Goal: Information Seeking & Learning: Learn about a topic

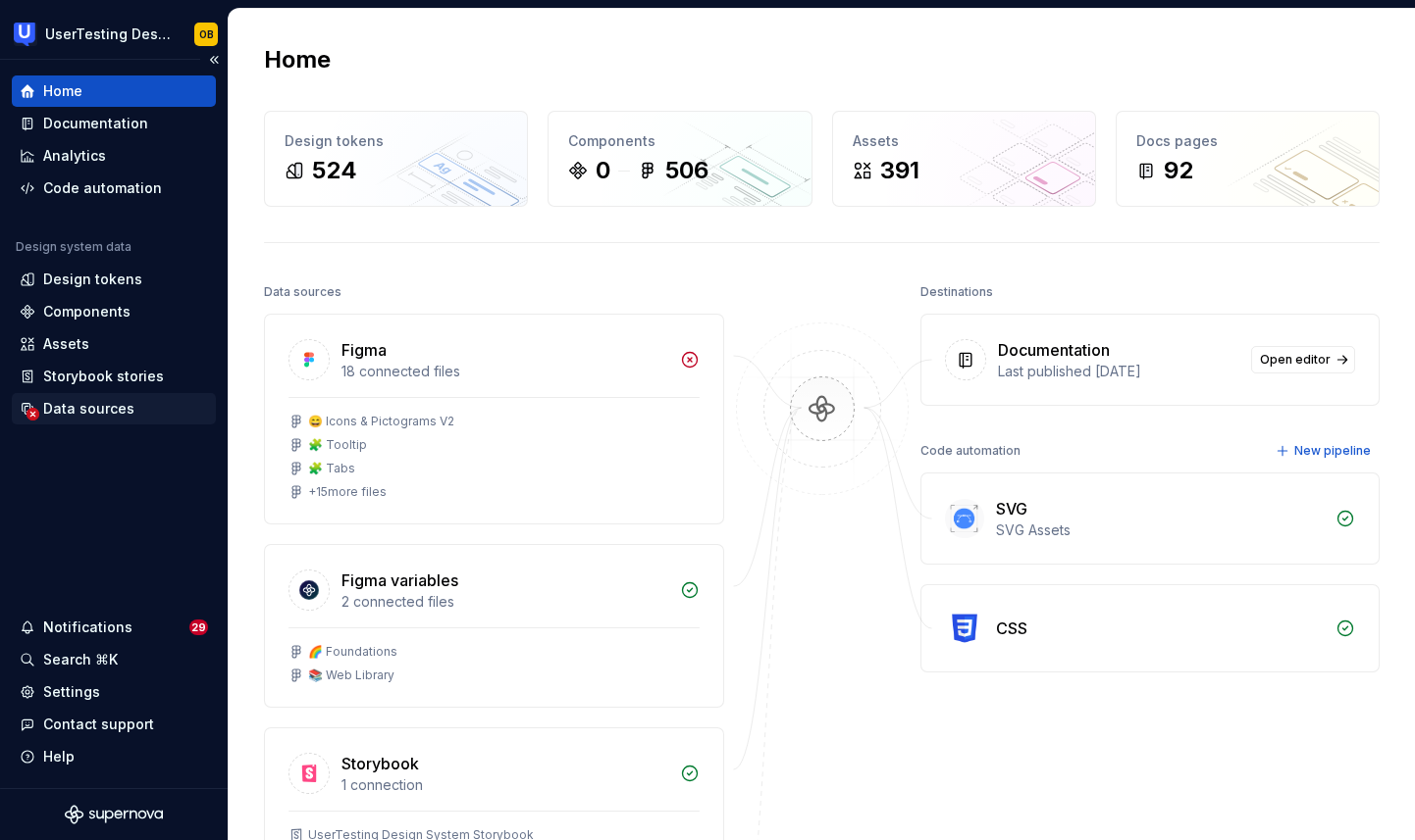
click at [94, 413] on div "Data sources" at bounding box center [89, 409] width 91 height 20
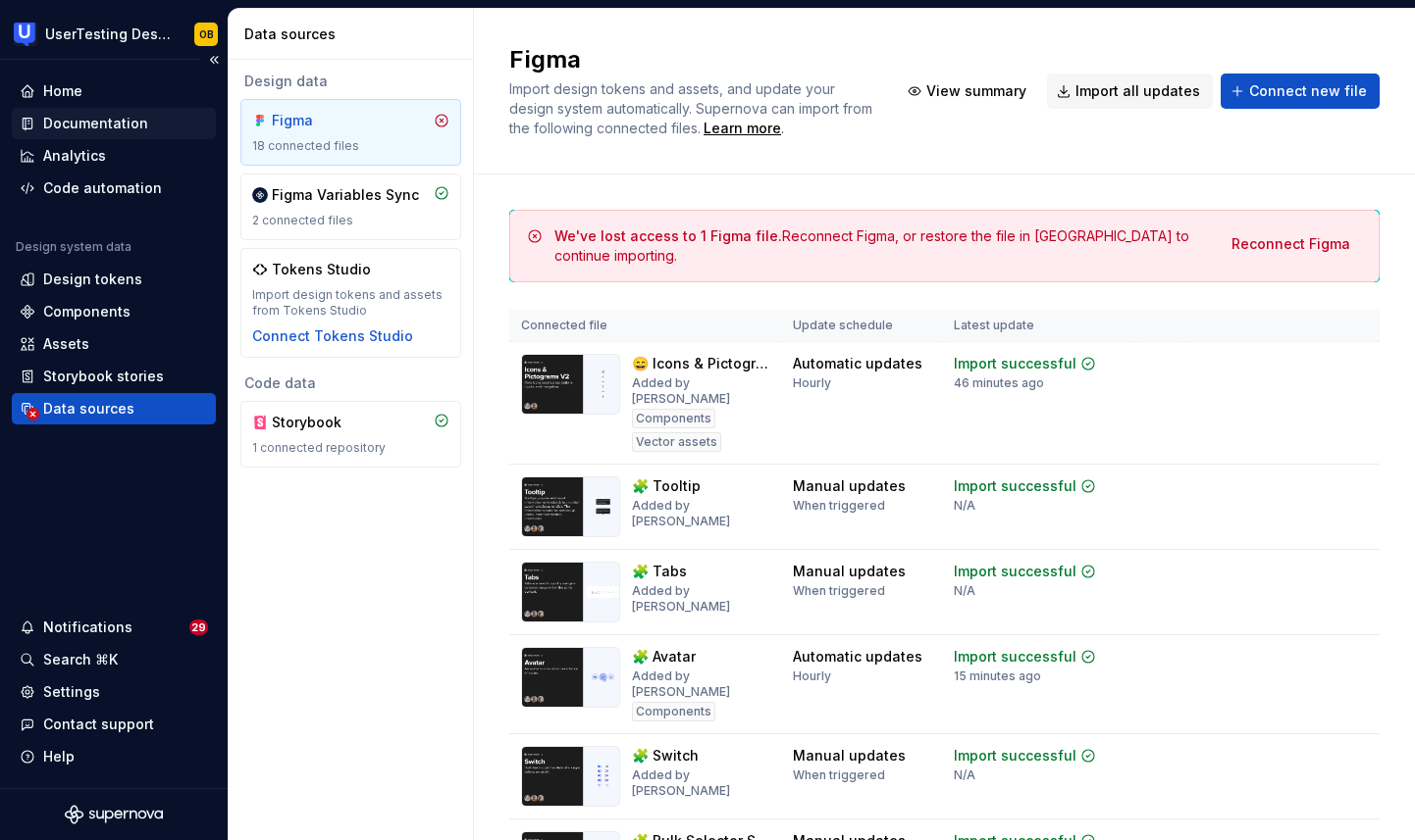
click at [114, 122] on div "Documentation" at bounding box center [96, 124] width 105 height 20
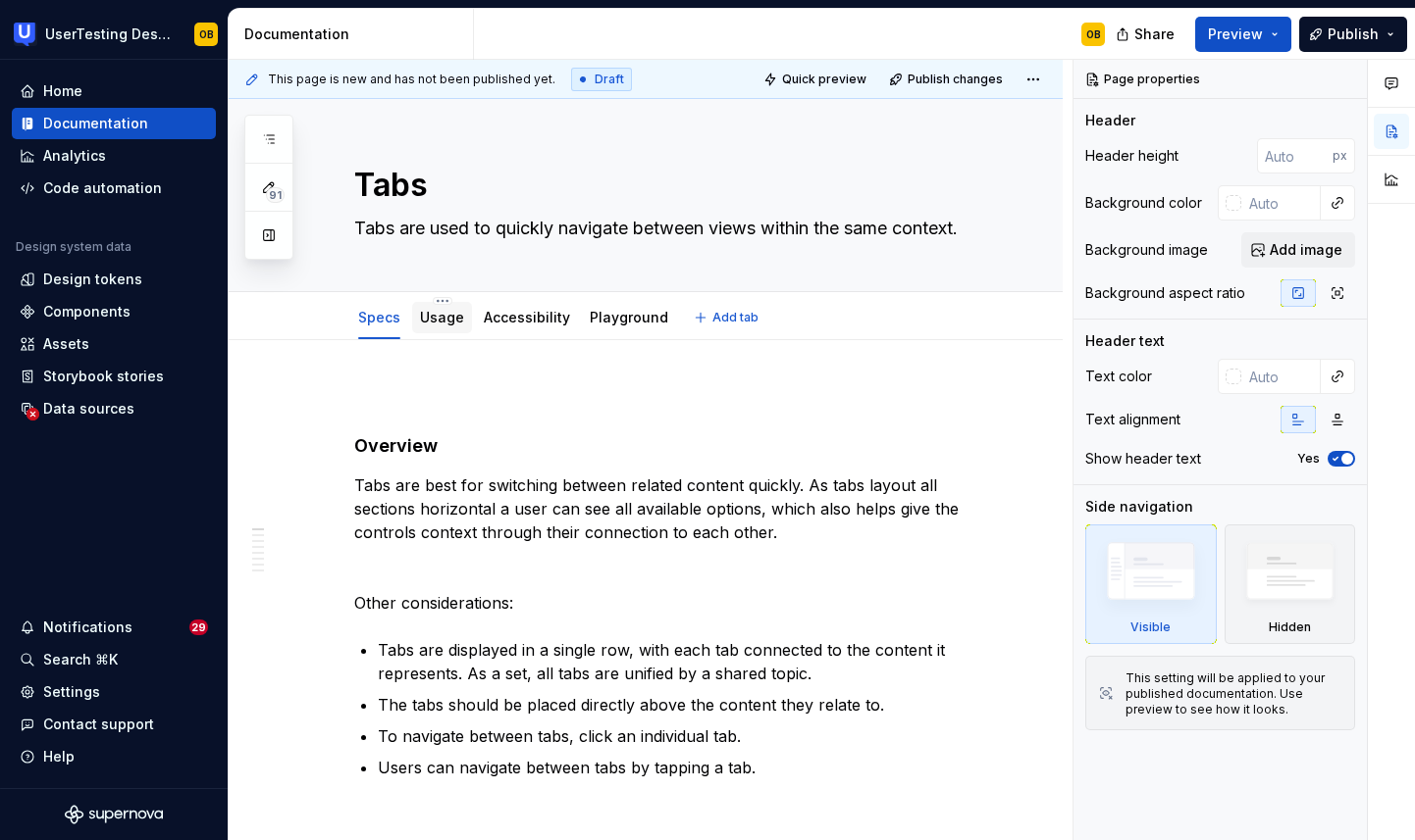
click at [441, 322] on link "Usage" at bounding box center [442, 316] width 44 height 17
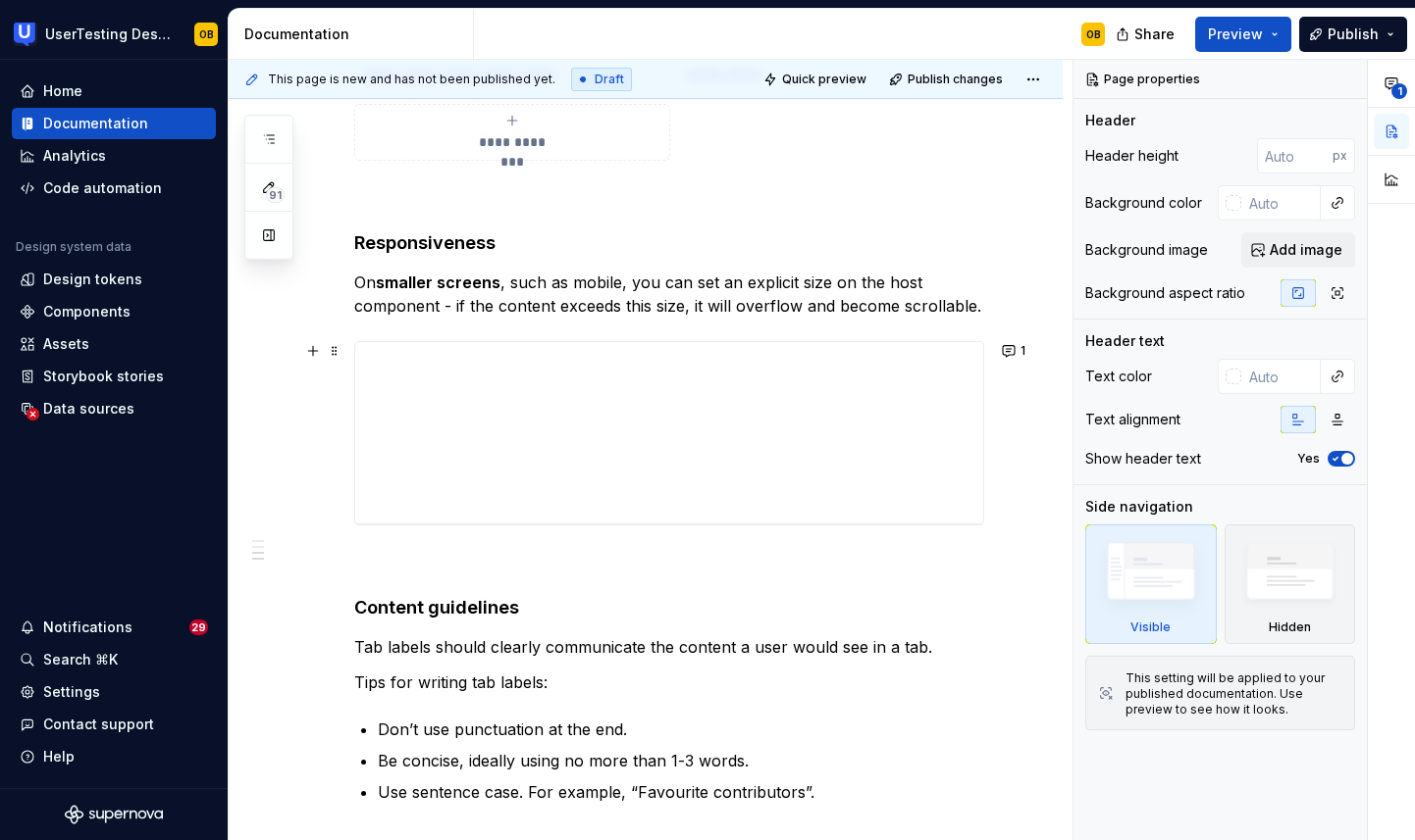
scroll to position [995, 0]
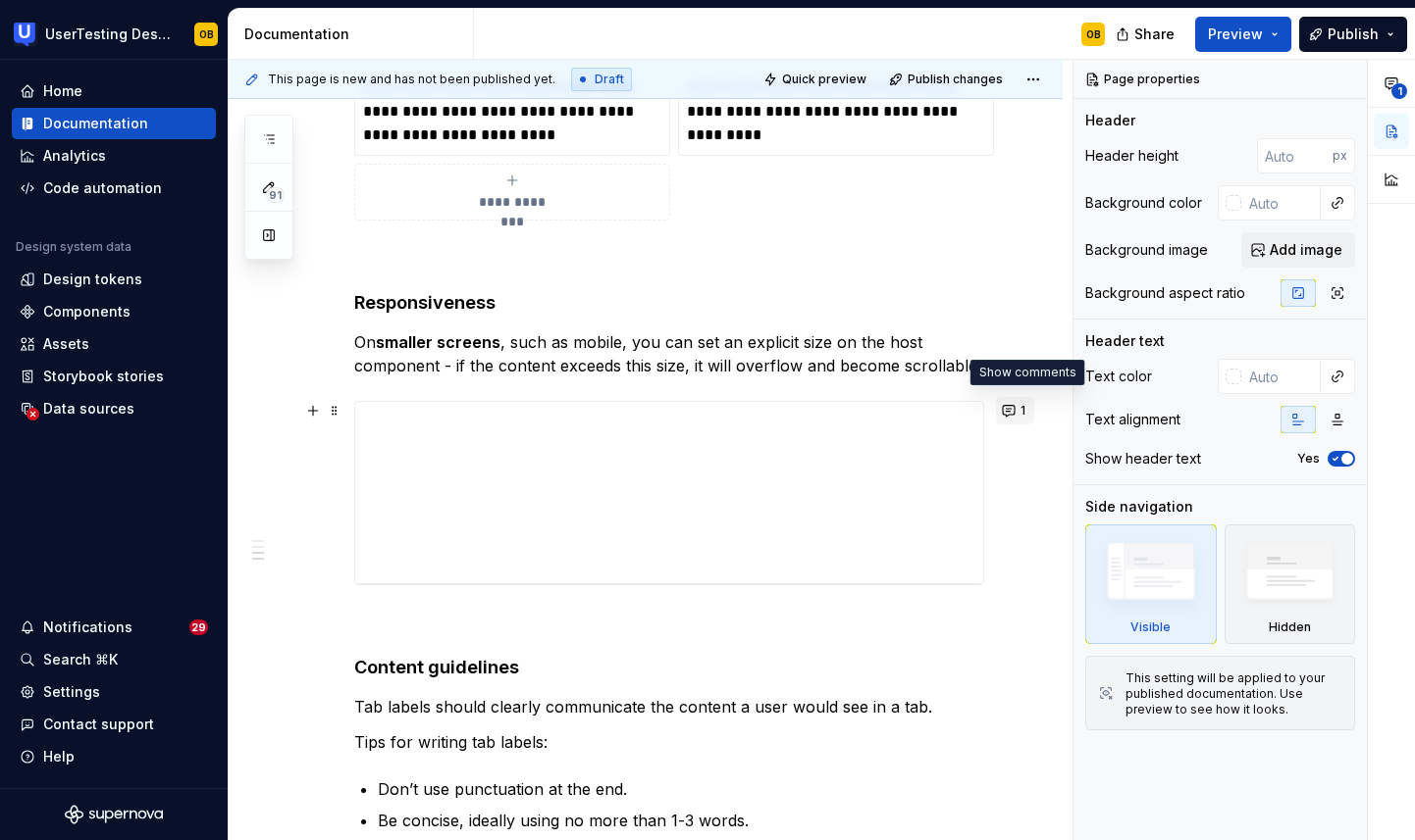
click at [1024, 410] on button "1" at bounding box center [1015, 411] width 39 height 28
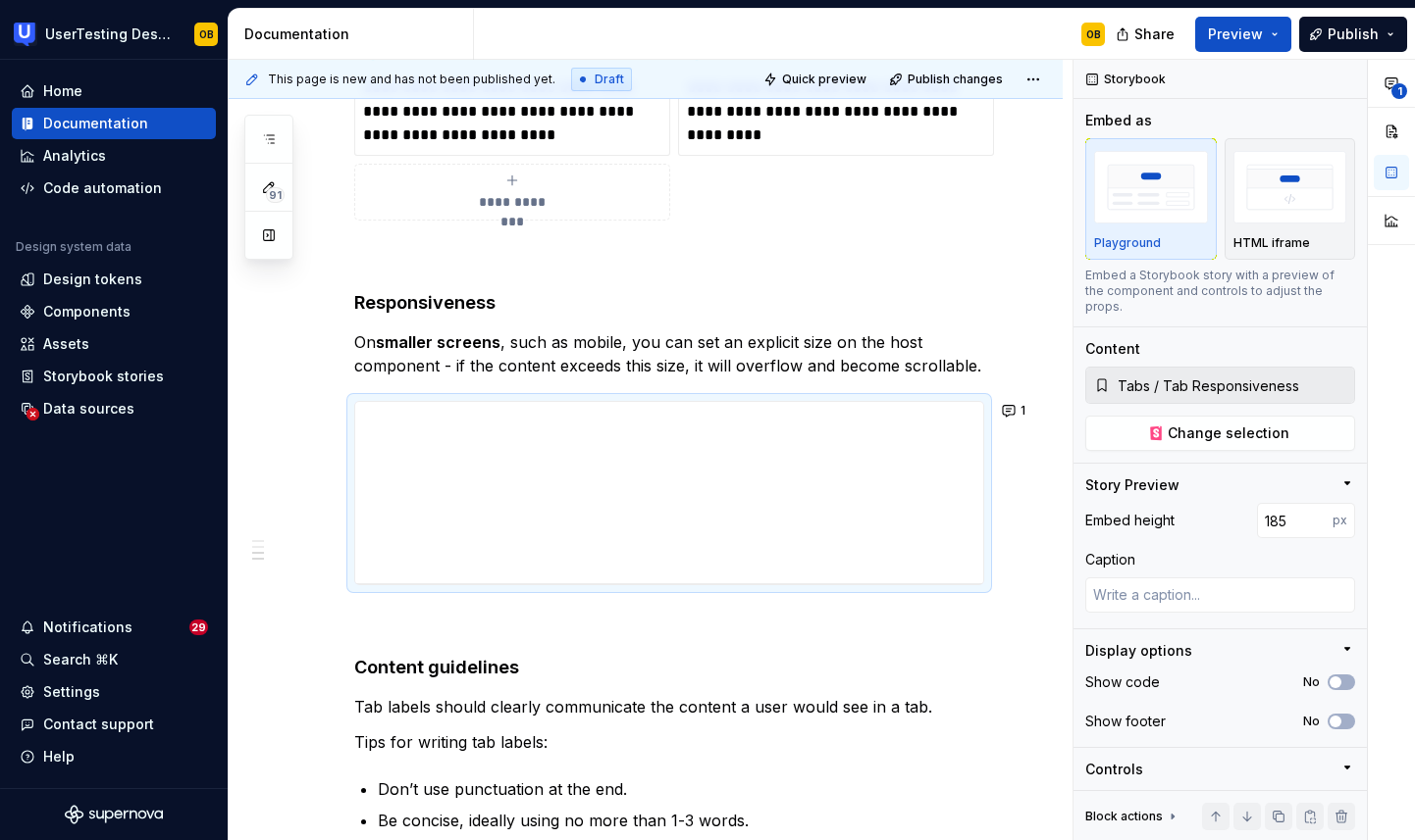
scroll to position [0, 0]
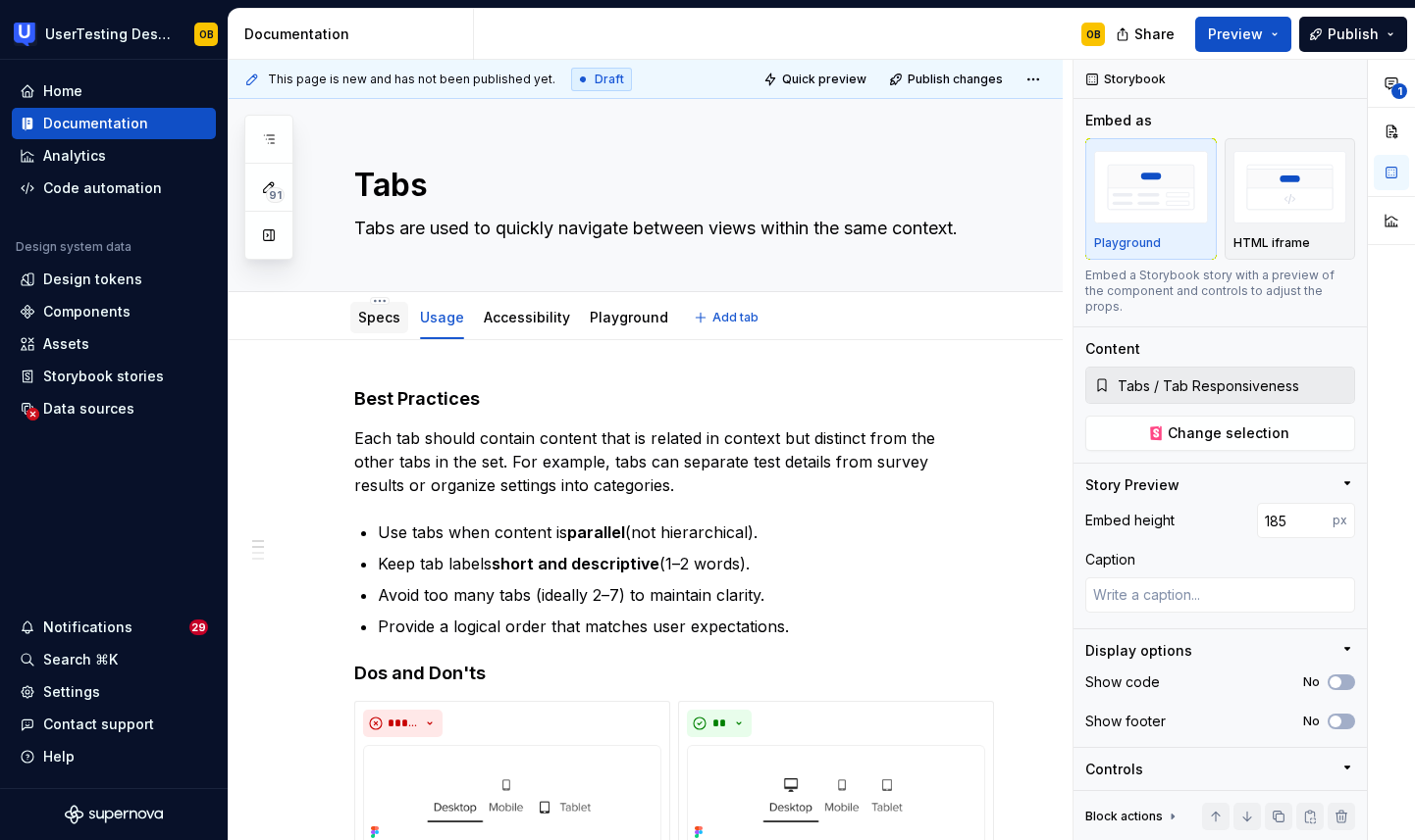
click at [375, 320] on link "Specs" at bounding box center [379, 316] width 43 height 17
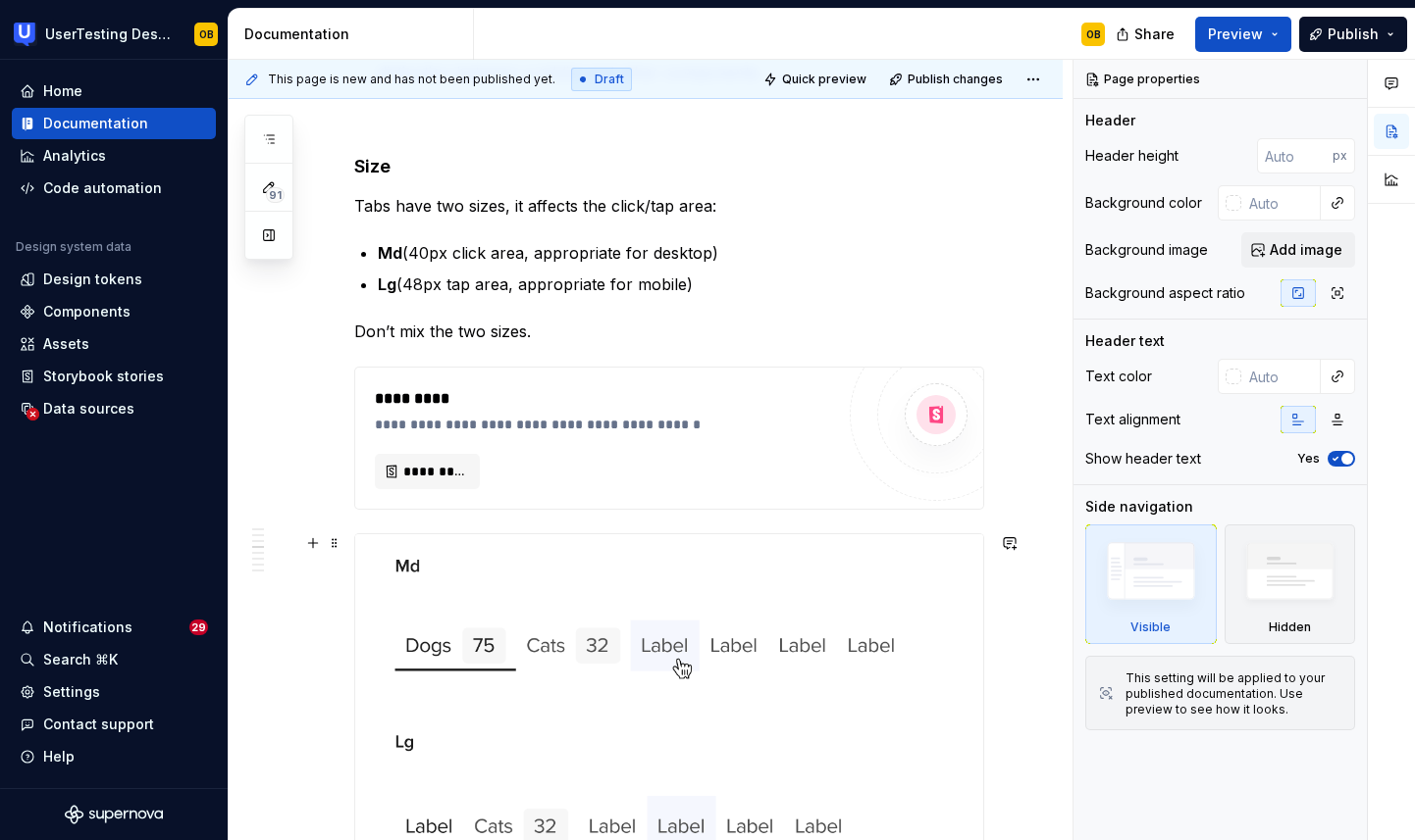
scroll to position [1569, 0]
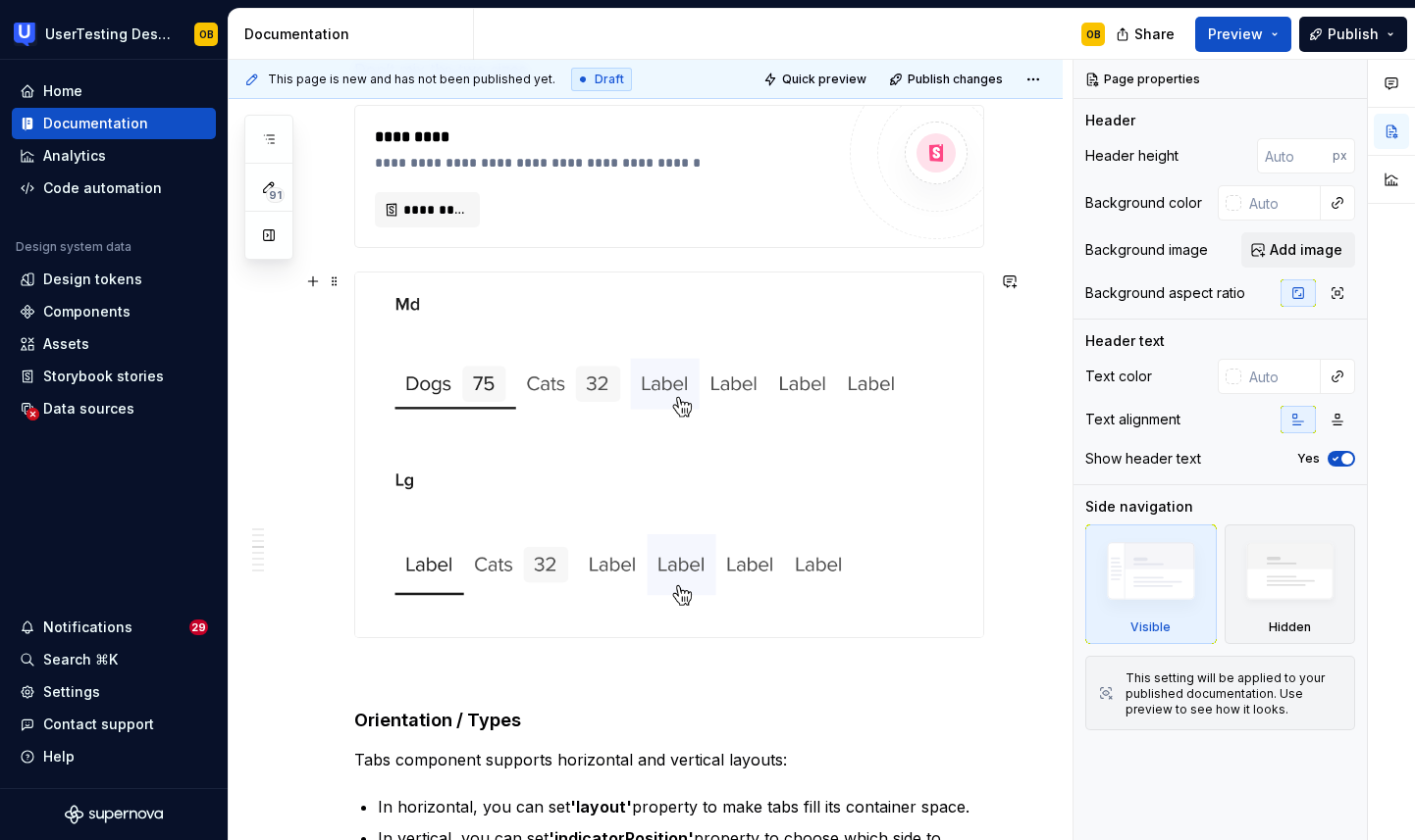
click at [798, 476] on img at bounding box center [669, 455] width 628 height 365
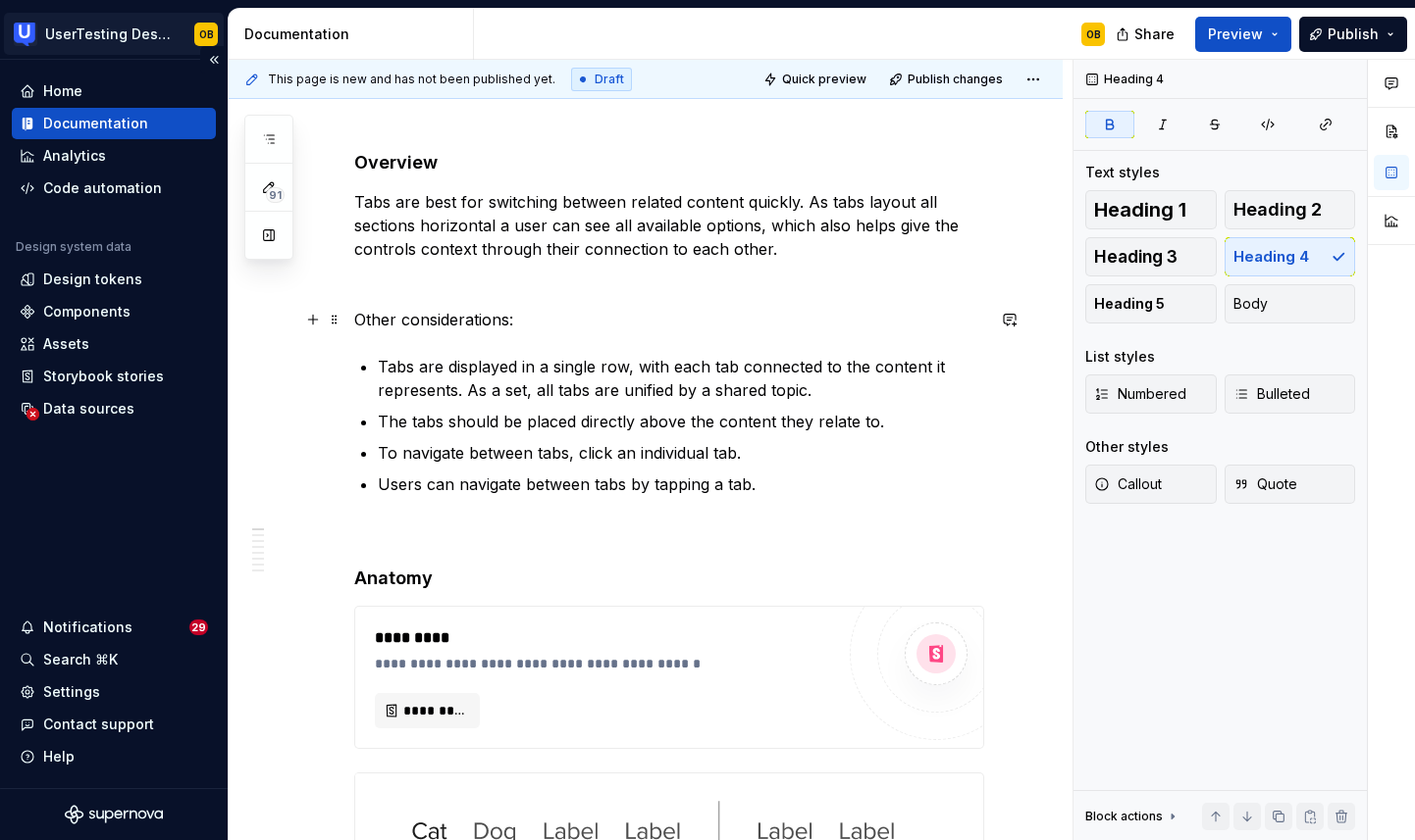
scroll to position [0, 0]
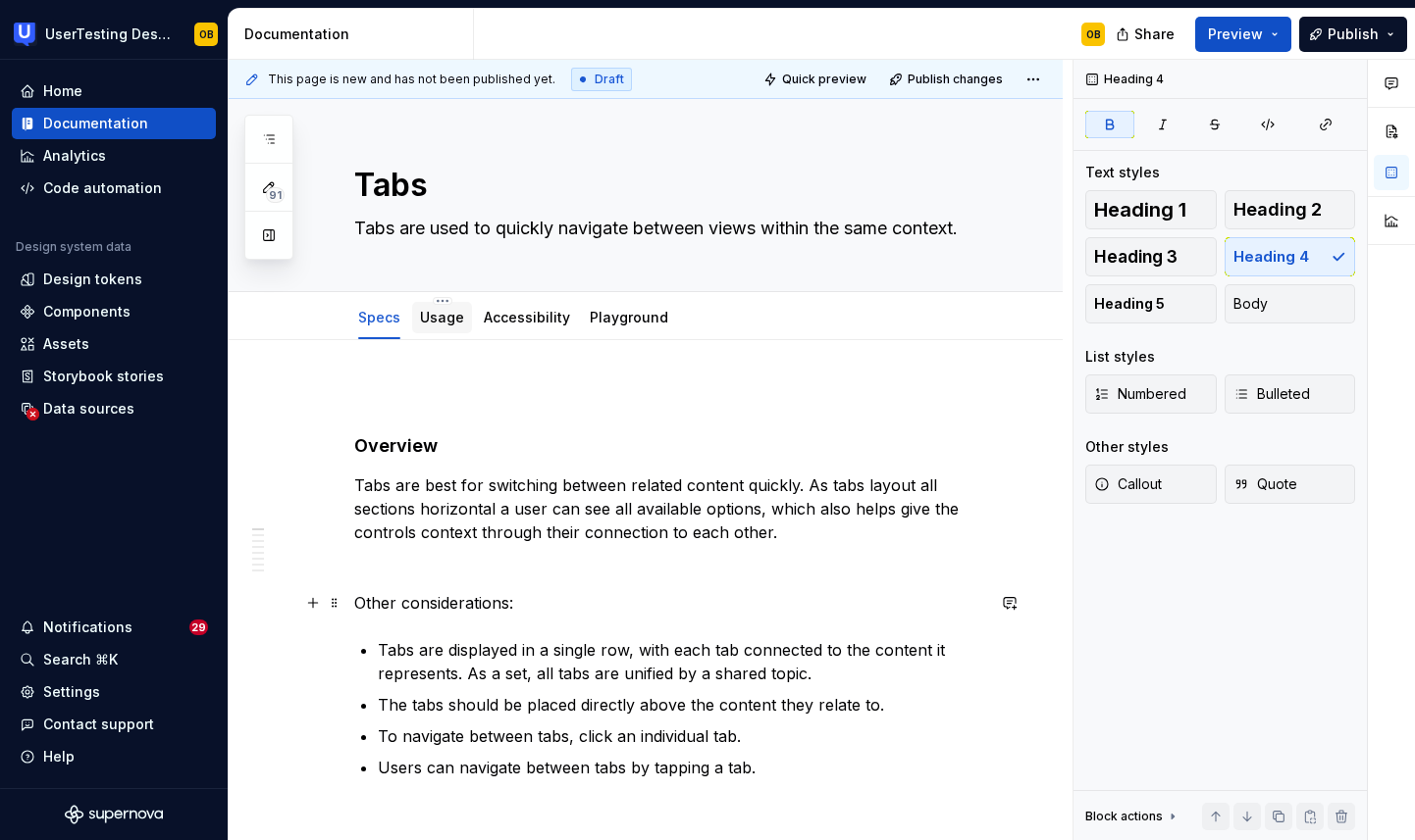
click at [437, 317] on link "Usage" at bounding box center [442, 316] width 44 height 17
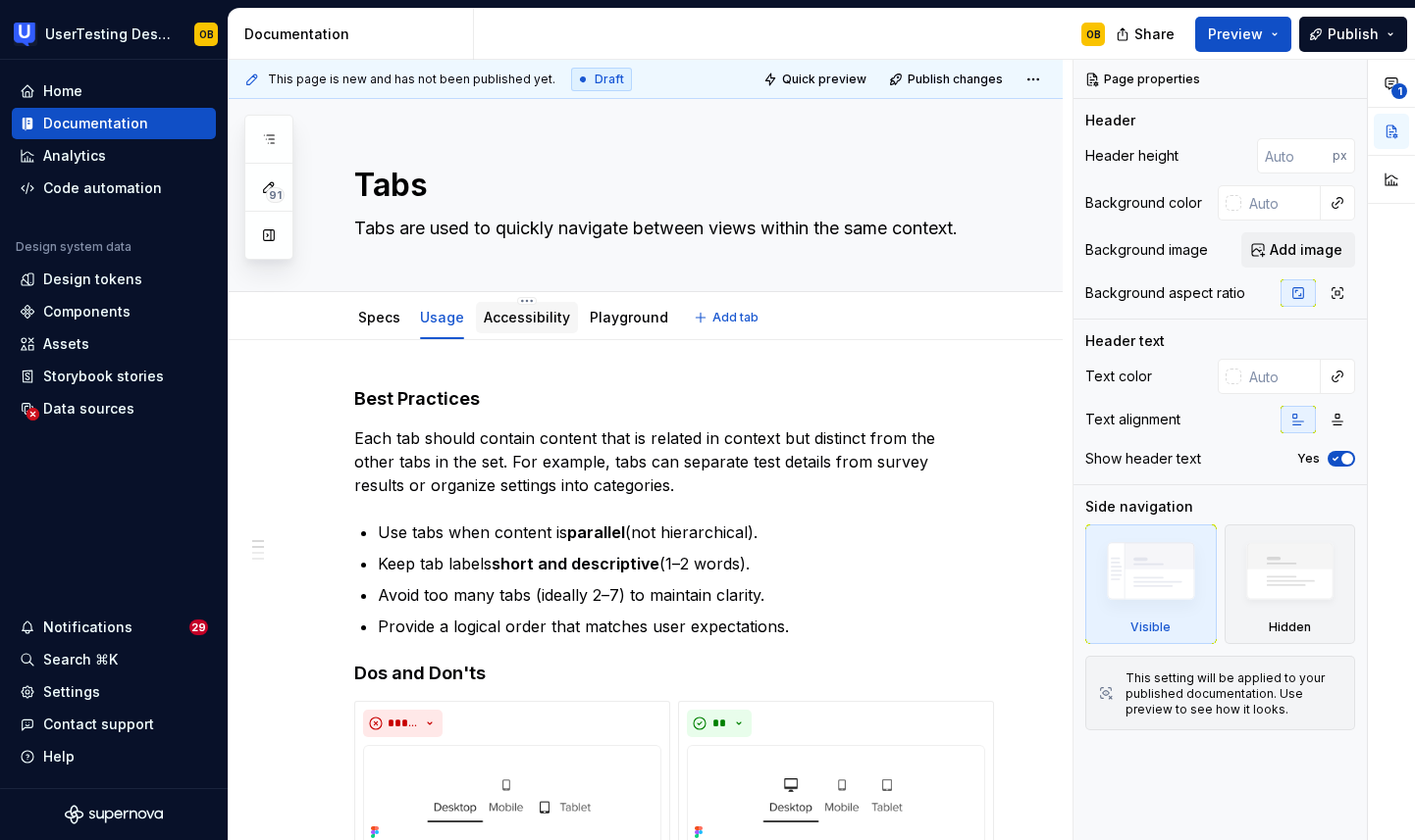
click at [511, 320] on link "Accessibility" at bounding box center [526, 316] width 86 height 17
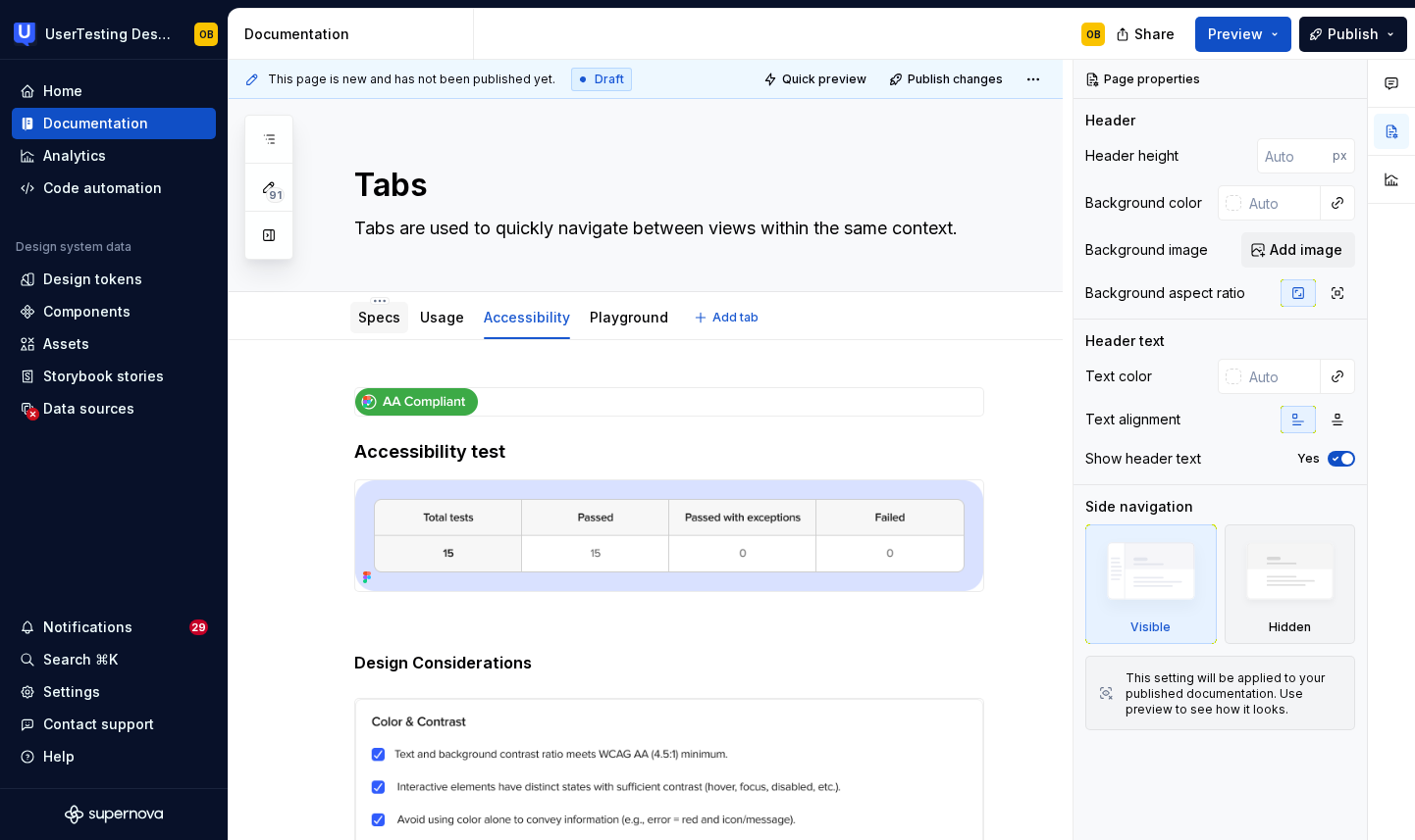
click at [376, 323] on link "Specs" at bounding box center [379, 316] width 43 height 17
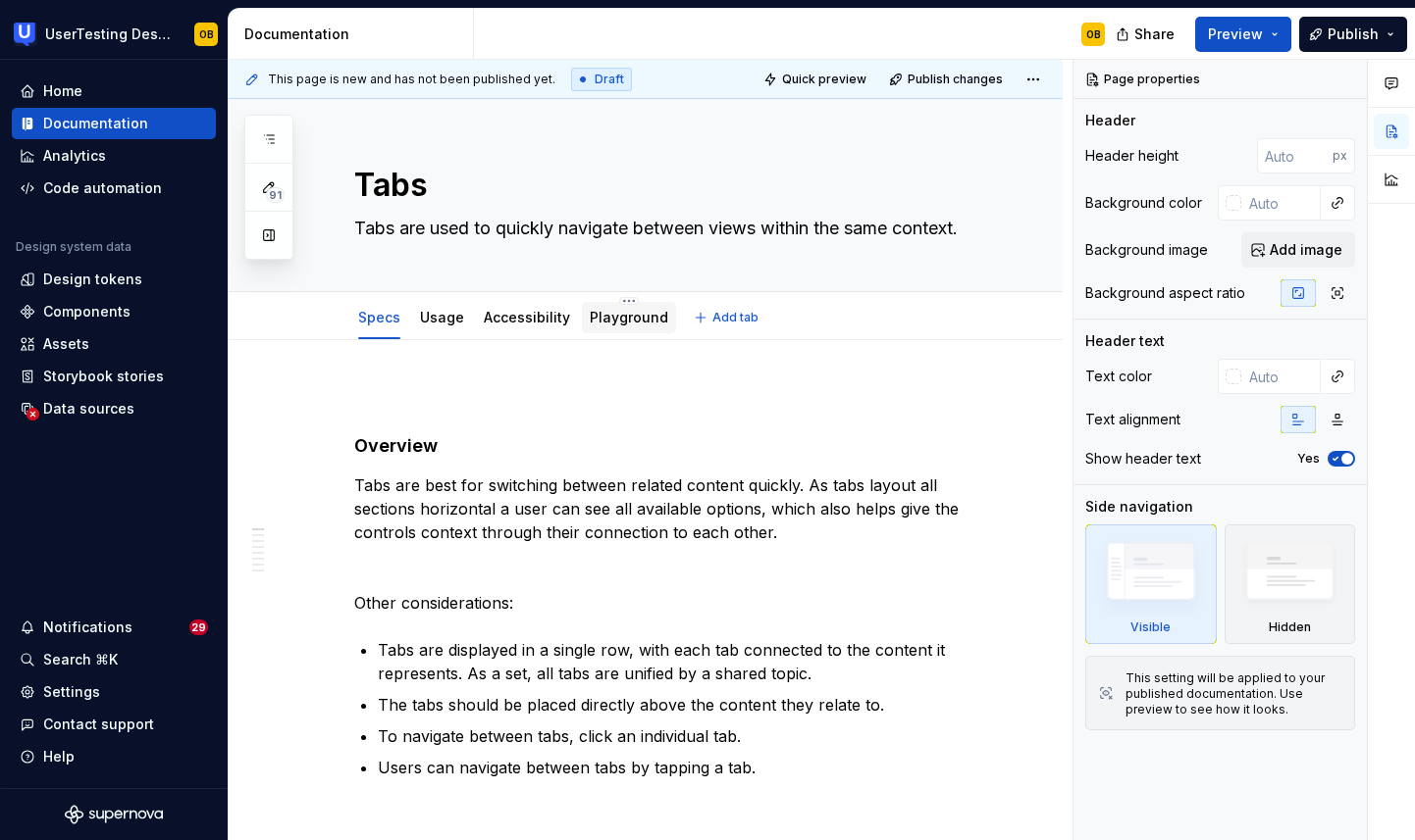
click at [609, 330] on div "Playground" at bounding box center [628, 318] width 94 height 32
click at [604, 322] on link "Playground" at bounding box center [628, 316] width 78 height 17
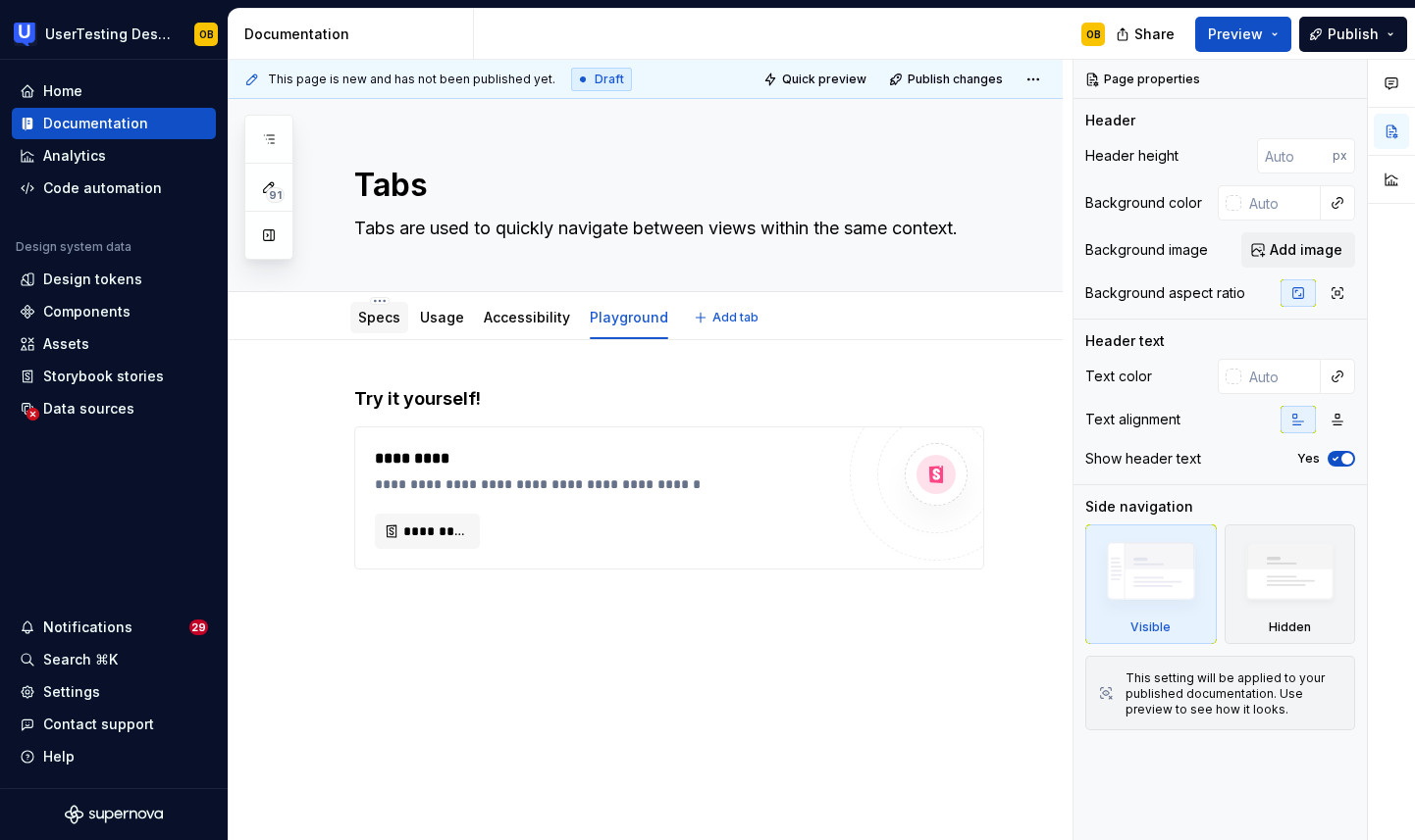
click at [375, 323] on link "Specs" at bounding box center [379, 316] width 43 height 17
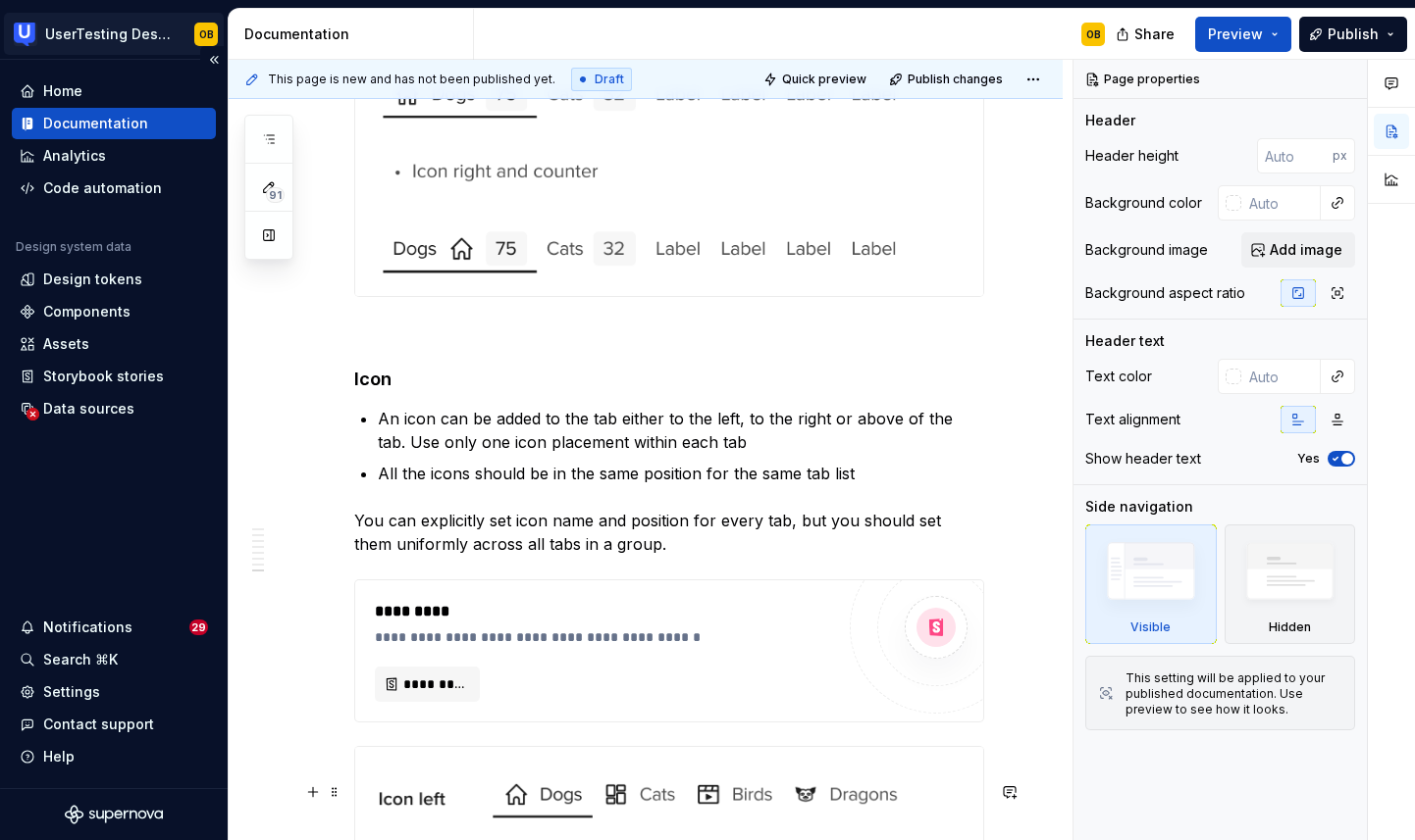
scroll to position [5655, 0]
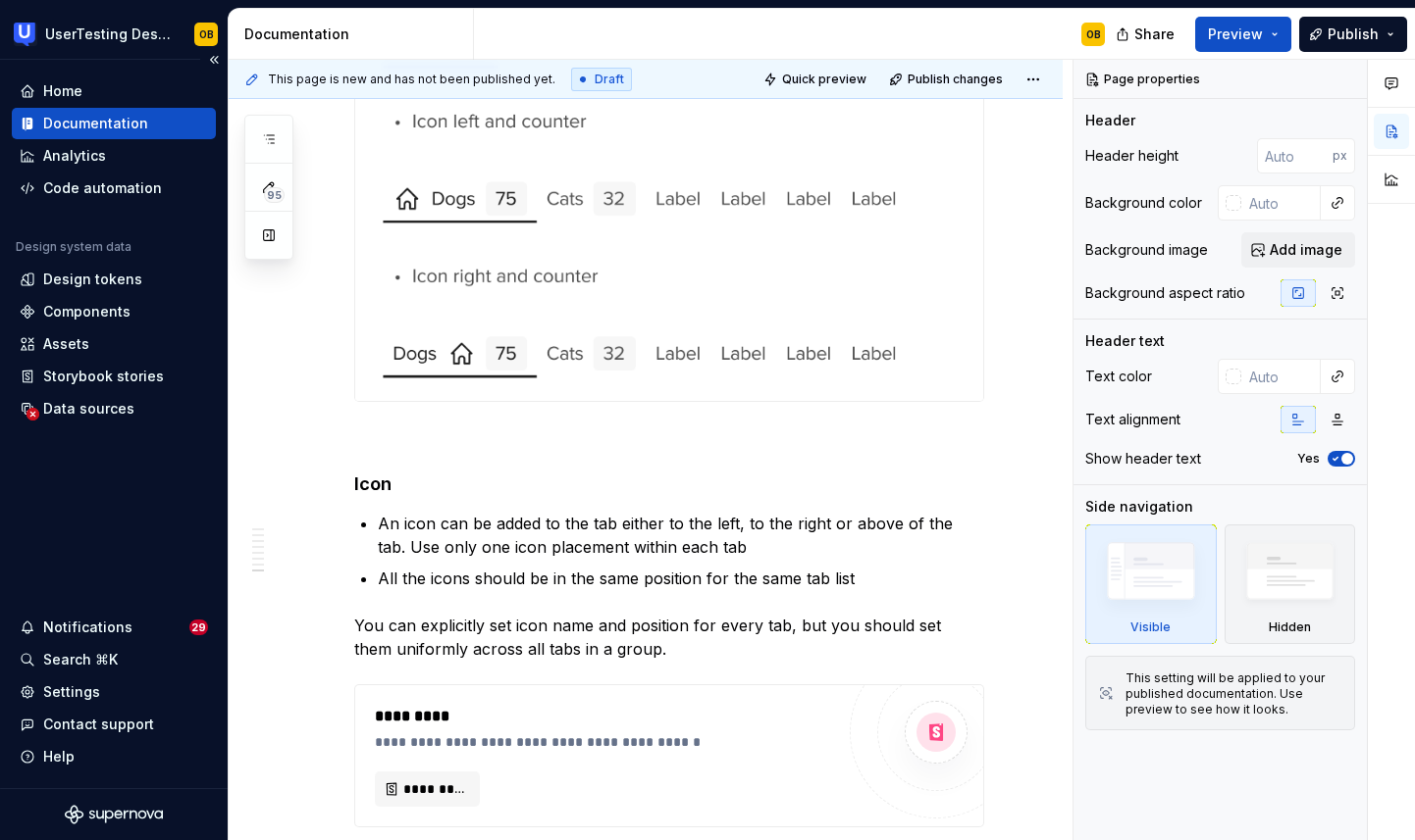
type textarea "*"
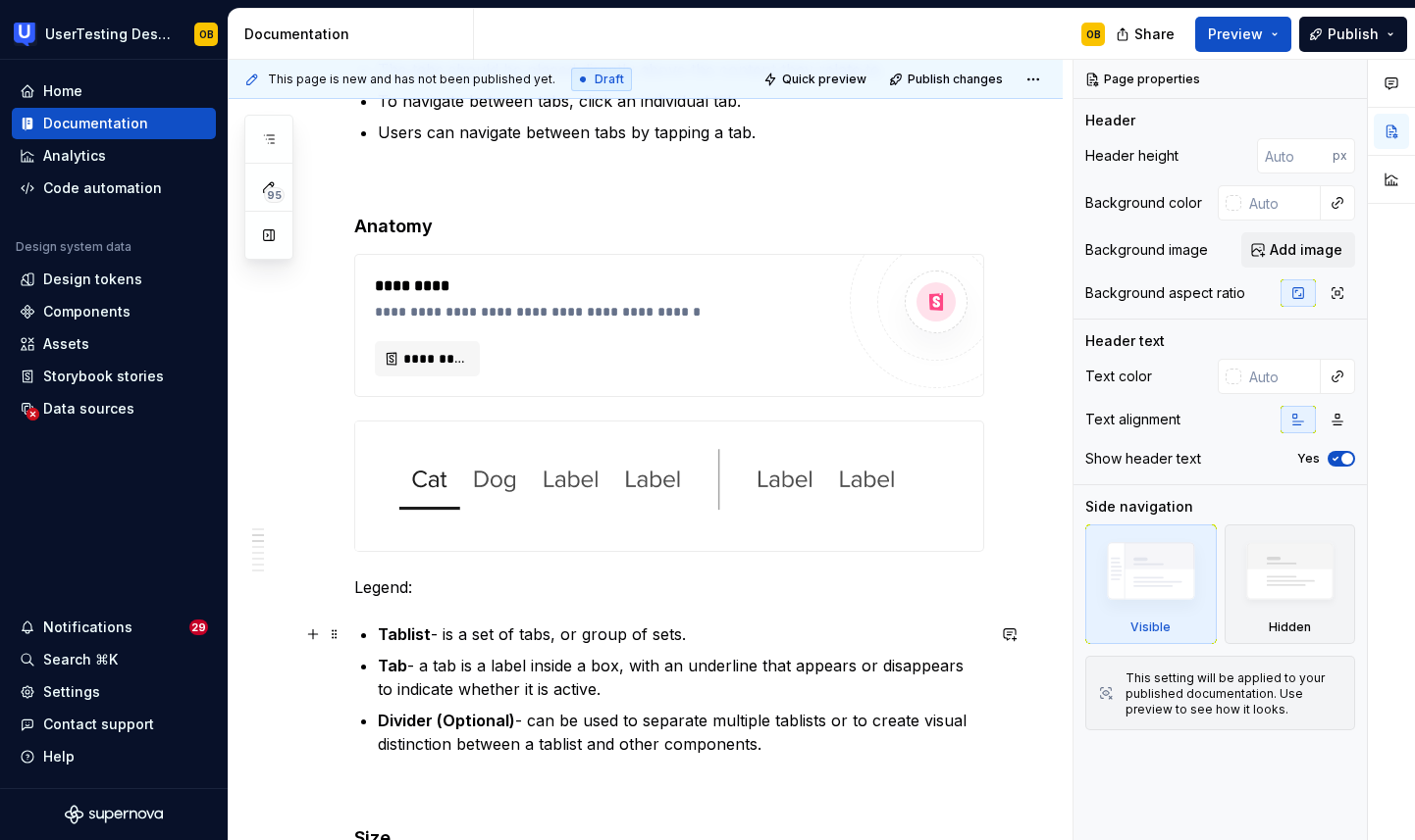
scroll to position [665, 0]
